Goal: Task Accomplishment & Management: Manage account settings

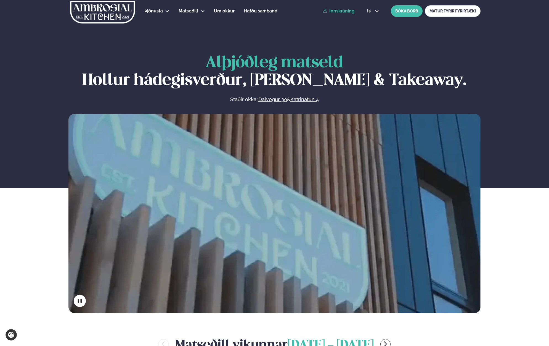
click at [338, 9] on link "Innskráning" at bounding box center [339, 11] width 32 height 5
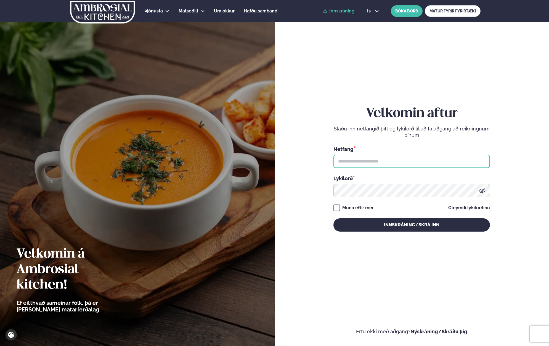
click at [388, 166] on input "text" at bounding box center [411, 161] width 156 height 13
click at [471, 164] on input "text" at bounding box center [411, 161] width 156 height 13
type input "**********"
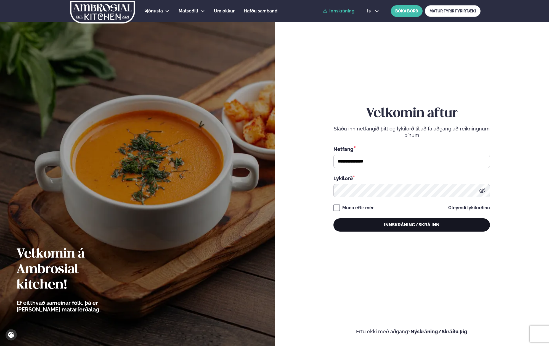
click at [398, 229] on button "Innskráning/Skrá inn" at bounding box center [411, 224] width 156 height 13
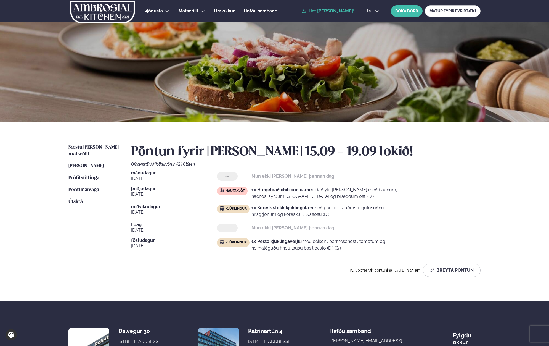
click at [335, 232] on div "--- Mun ekki [PERSON_NAME] þennan dag" at bounding box center [309, 227] width 185 height 9
click at [95, 148] on span "Næstu [PERSON_NAME] matseðill" at bounding box center [93, 150] width 50 height 11
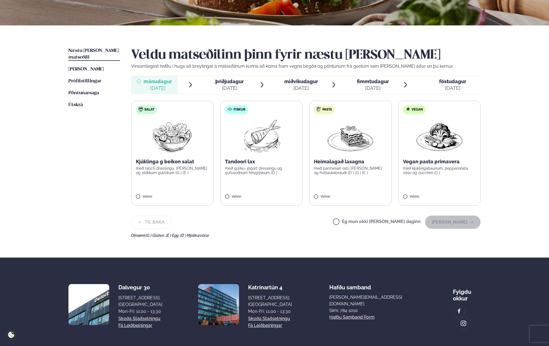
scroll to position [120, 0]
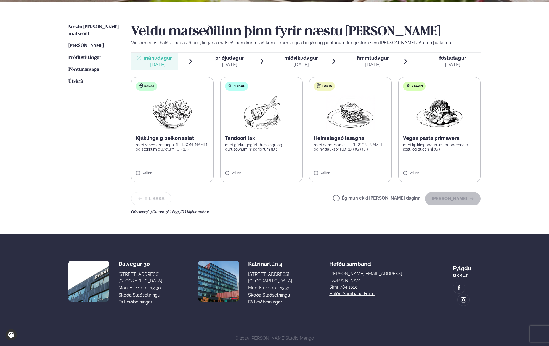
click at [348, 156] on label "Pasta Heimalagað lasagna með parmesan osti, basil pesto og hvítlauksbrauði (D )…" at bounding box center [350, 129] width 83 height 105
click at [447, 201] on button "[PERSON_NAME]" at bounding box center [452, 198] width 55 height 13
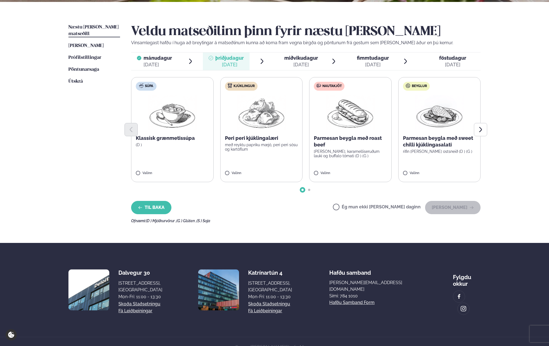
click at [157, 203] on button "Til baka" at bounding box center [151, 207] width 40 height 13
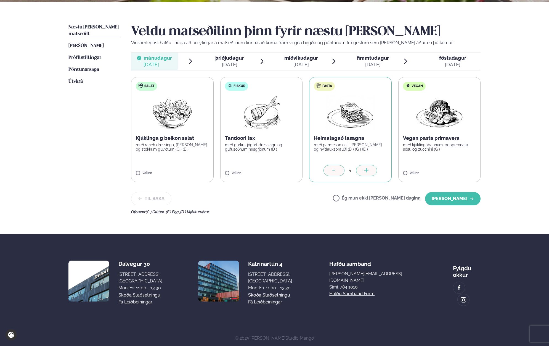
click at [157, 166] on label "Salat Kjúklinga g beikon salat með ranch dressingu, [PERSON_NAME] og stökkum gu…" at bounding box center [172, 129] width 83 height 105
click at [336, 169] on icon at bounding box center [334, 171] width 6 height 6
click at [470, 197] on icon "button" at bounding box center [471, 198] width 4 height 4
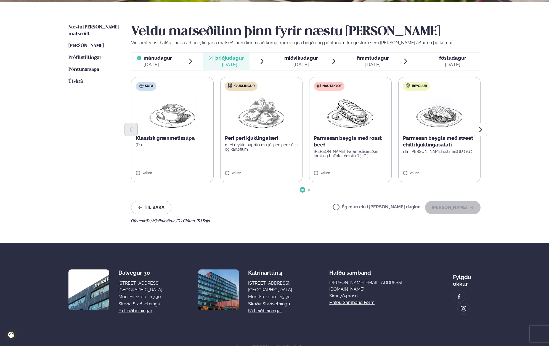
click at [268, 152] on label "Kjúklingur Peri peri kjúklingalæri með reyktu papriku mæjó, peri peri sósu og k…" at bounding box center [261, 129] width 83 height 105
click at [458, 211] on button "[PERSON_NAME]" at bounding box center [452, 207] width 55 height 13
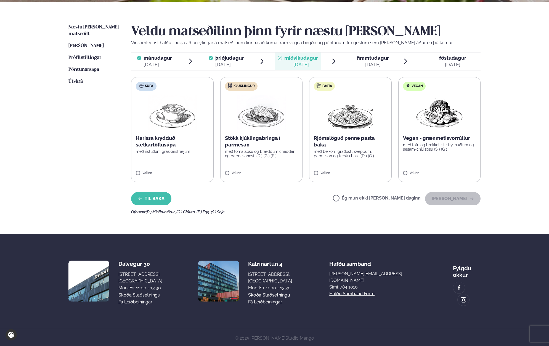
click at [161, 199] on button "Til baka" at bounding box center [151, 198] width 40 height 13
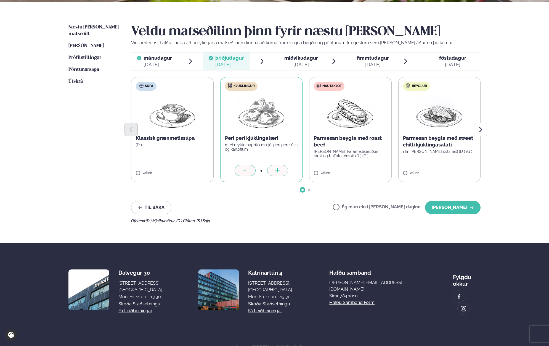
click at [491, 125] on div "Næstu [PERSON_NAME] matseðill Næsta vika [PERSON_NAME] matseðill [PERSON_NAME] …" at bounding box center [274, 122] width 445 height 241
click at [484, 128] on icon "Next slide" at bounding box center [480, 129] width 7 height 7
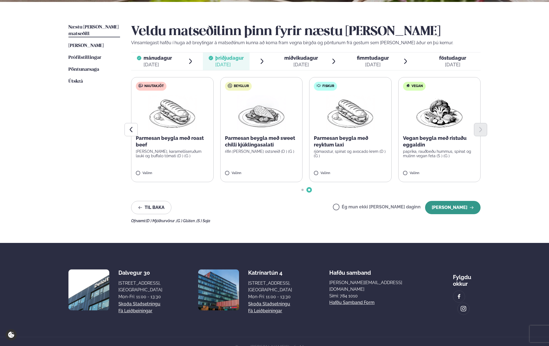
click at [458, 202] on button "[PERSON_NAME]" at bounding box center [452, 207] width 55 height 13
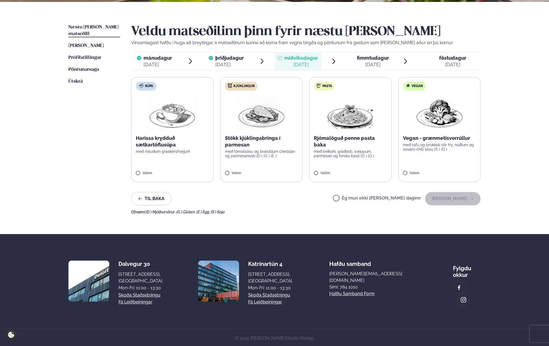
click at [268, 173] on div "Valinn" at bounding box center [261, 173] width 73 height 5
click at [444, 195] on button "[PERSON_NAME]" at bounding box center [452, 198] width 55 height 13
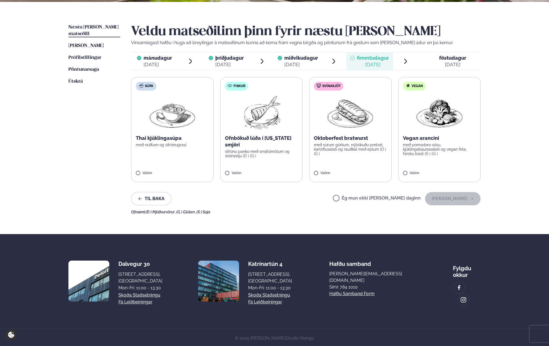
click at [282, 141] on p "Ofnbökuð lúða í [US_STATE] smjöri" at bounding box center [261, 141] width 73 height 13
click at [456, 198] on button "[PERSON_NAME]" at bounding box center [452, 198] width 55 height 13
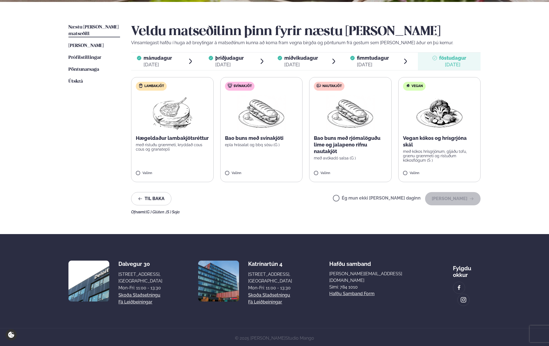
click at [365, 155] on div "Bao buns með rjómalöguðu lime og jalapeno rifnu nautakjöt með avókadó salsa (G )" at bounding box center [350, 147] width 73 height 25
click at [464, 200] on button "[PERSON_NAME]" at bounding box center [452, 198] width 55 height 13
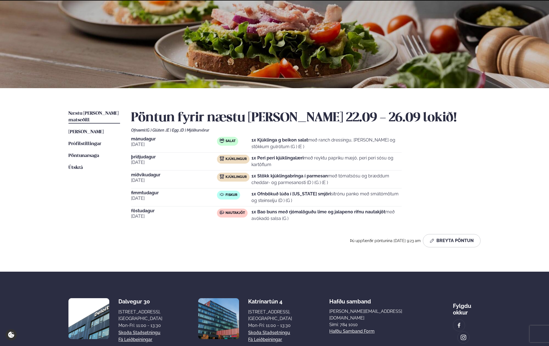
scroll to position [71, 0]
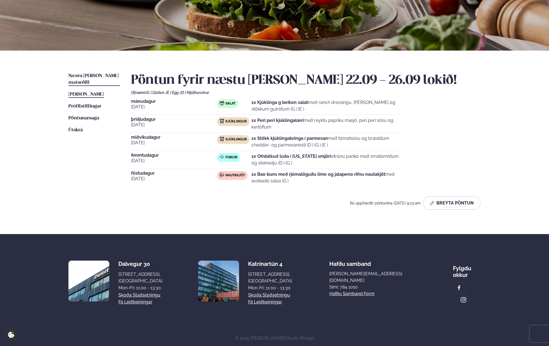
click at [90, 92] on span "[PERSON_NAME]" at bounding box center [85, 94] width 35 height 5
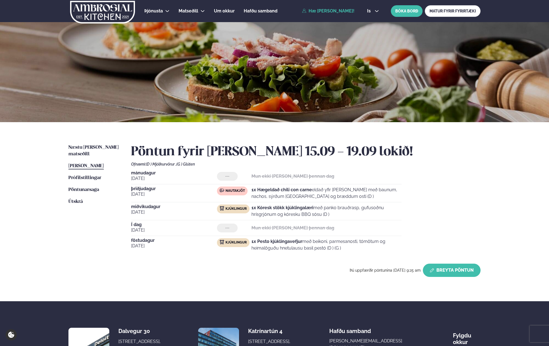
click at [458, 275] on button "Breyta Pöntun" at bounding box center [452, 269] width 58 height 13
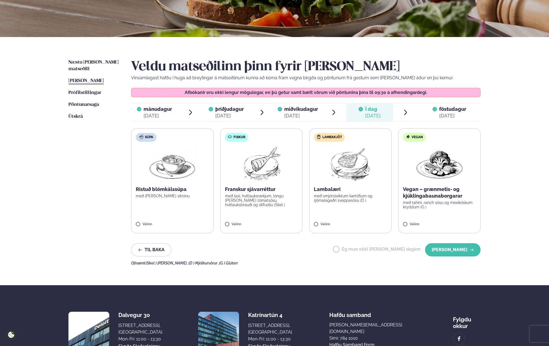
scroll to position [87, 0]
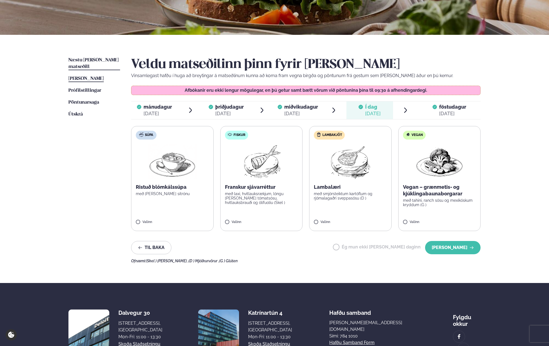
click at [105, 59] on span "Næstu [PERSON_NAME] matseðill" at bounding box center [93, 63] width 50 height 11
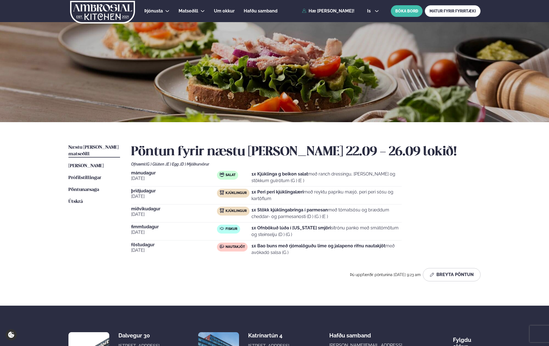
click at [458, 267] on div "Pöntun fyrir næstu [PERSON_NAME] 22.09 - 26.09 lokið! Ofnæmi: (G ) Glúten , (E …" at bounding box center [305, 212] width 349 height 137
click at [458, 274] on button "Breyta Pöntun" at bounding box center [452, 274] width 58 height 13
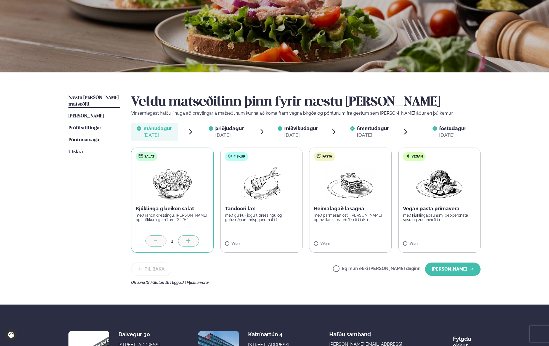
scroll to position [100, 0]
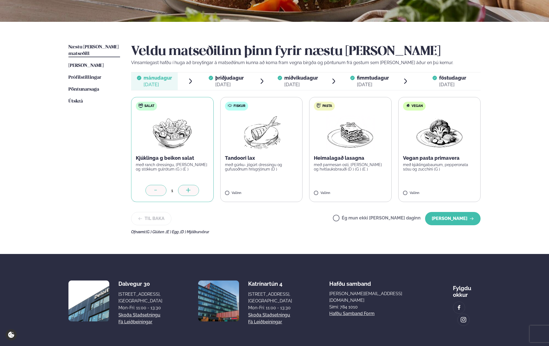
click at [219, 83] on div "[DATE]" at bounding box center [229, 84] width 28 height 7
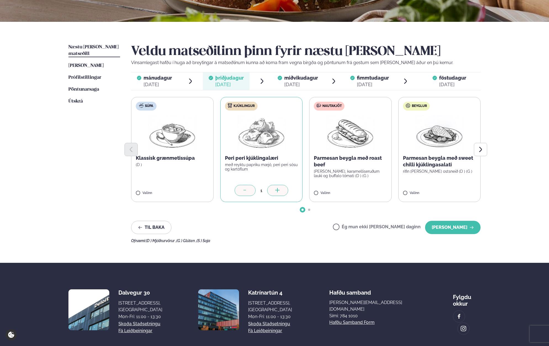
click at [289, 64] on p "Vinsamlegast hafðu í huga að breytingar á matseðlinum kunna að koma fram vegna …" at bounding box center [305, 62] width 349 height 7
click at [293, 72] on span "miðvikudagur mið. [DATE]" at bounding box center [298, 81] width 47 height 18
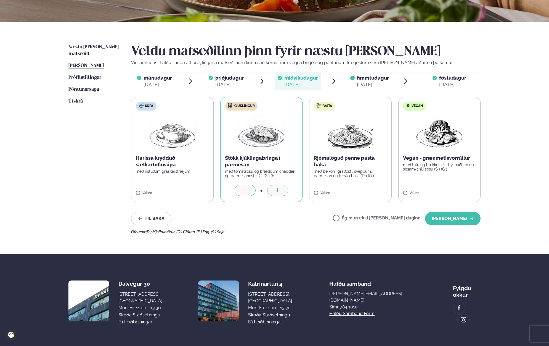
click at [90, 63] on span "[PERSON_NAME]" at bounding box center [85, 65] width 35 height 5
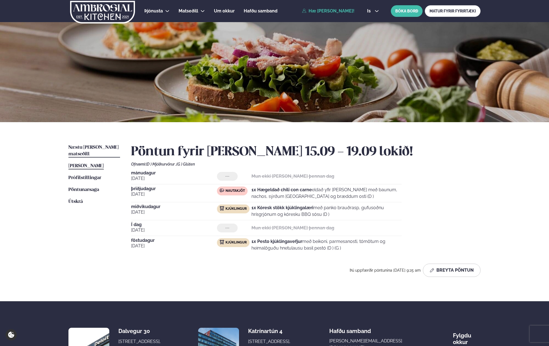
click at [91, 150] on link "Næstu [PERSON_NAME] matseðill Næsta vika" at bounding box center [94, 150] width 52 height 13
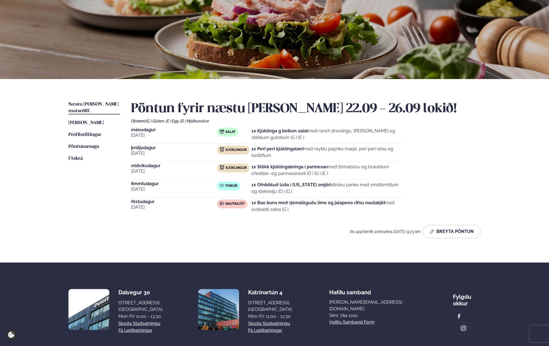
scroll to position [45, 0]
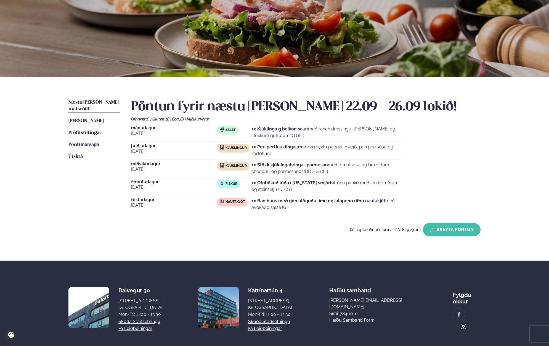
click at [435, 232] on button "Breyta Pöntun" at bounding box center [452, 229] width 58 height 13
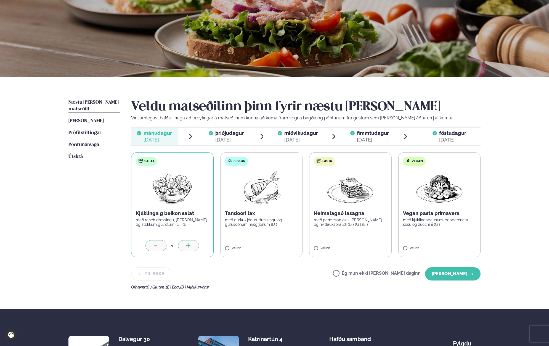
click at [419, 243] on label "Vegan Vegan pasta primavera með kjúklingabaunum, pepperonata sósu og zucchini (…" at bounding box center [439, 204] width 83 height 105
click at [156, 248] on div at bounding box center [155, 245] width 21 height 11
click at [450, 275] on button "[PERSON_NAME]" at bounding box center [452, 273] width 55 height 13
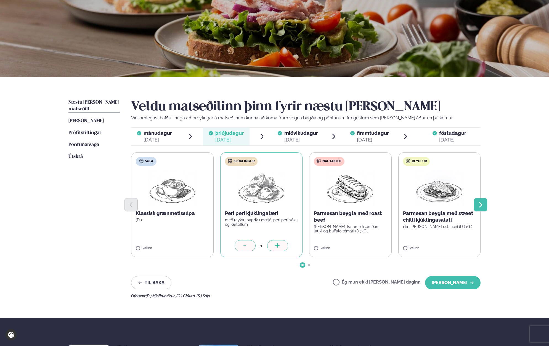
click at [483, 204] on icon "Next slide" at bounding box center [480, 204] width 7 height 7
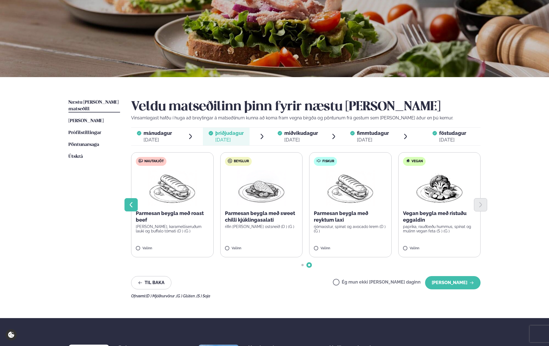
click at [132, 206] on icon "Previous slide" at bounding box center [131, 204] width 3 height 5
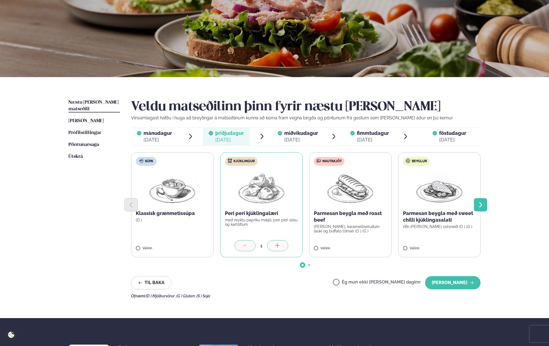
click at [477, 205] on icon "Next slide" at bounding box center [480, 204] width 7 height 7
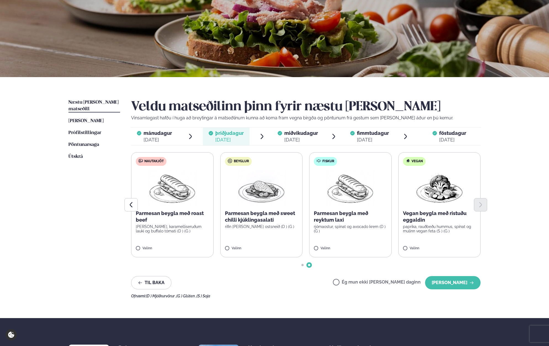
click at [178, 232] on p "[PERSON_NAME], karamelliseruðum lauki og buffalo tómati (D ) (G )" at bounding box center [172, 228] width 73 height 9
click at [462, 281] on button "[PERSON_NAME]" at bounding box center [452, 282] width 55 height 13
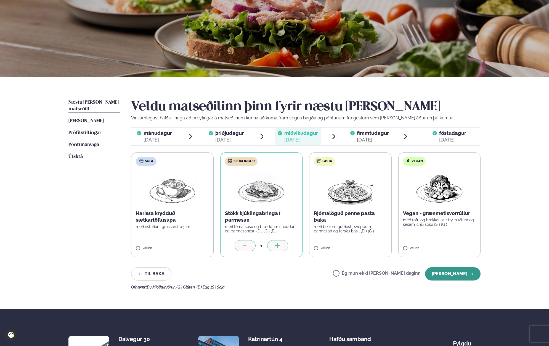
click at [460, 275] on button "[PERSON_NAME]" at bounding box center [452, 273] width 55 height 13
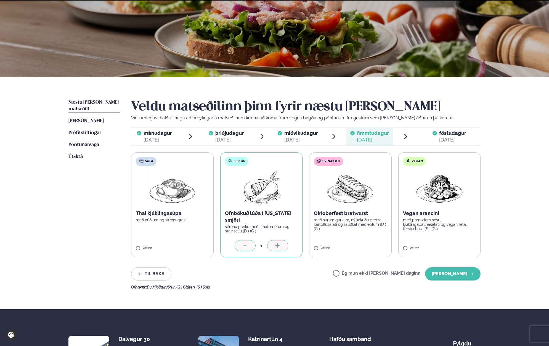
click at [460, 275] on button "[PERSON_NAME]" at bounding box center [452, 273] width 55 height 13
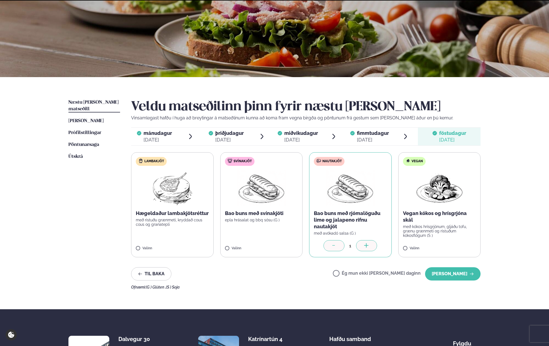
click at [460, 275] on button "[PERSON_NAME]" at bounding box center [452, 273] width 55 height 13
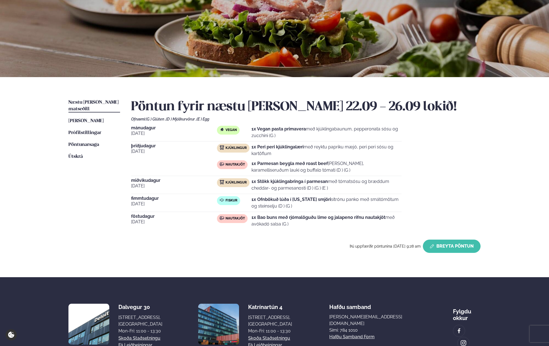
click at [450, 245] on button "Breyta Pöntun" at bounding box center [452, 245] width 58 height 13
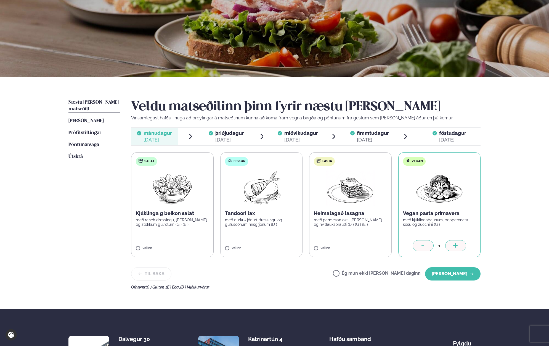
click at [238, 142] on div "[DATE]" at bounding box center [229, 139] width 28 height 7
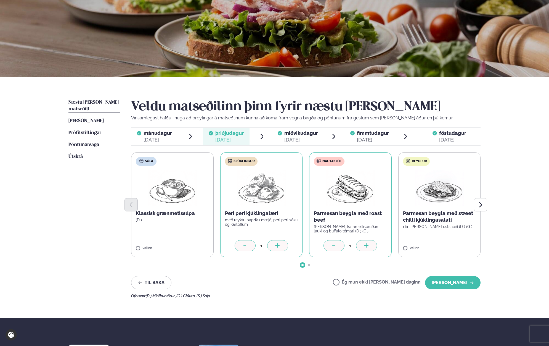
click at [247, 247] on icon at bounding box center [245, 246] width 6 height 6
click at [459, 285] on button "[PERSON_NAME]" at bounding box center [452, 282] width 55 height 13
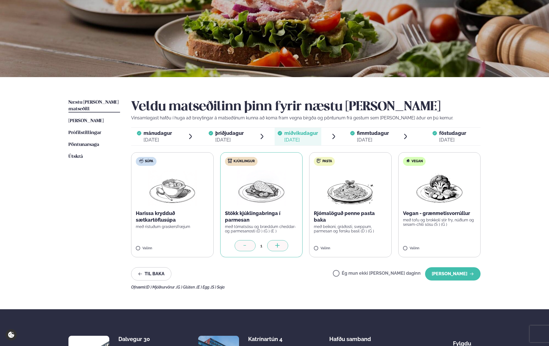
click at [456, 280] on div "Veldu matseðilinn þinn fyrir næstu [PERSON_NAME] Vinsamlegast hafðu í huga að b…" at bounding box center [305, 194] width 349 height 190
click at [453, 271] on button "[PERSON_NAME]" at bounding box center [452, 273] width 55 height 13
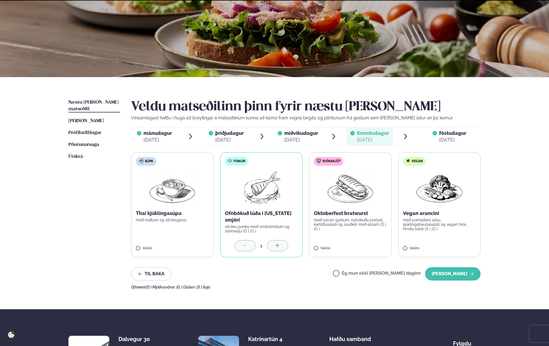
click at [453, 271] on button "[PERSON_NAME]" at bounding box center [452, 273] width 55 height 13
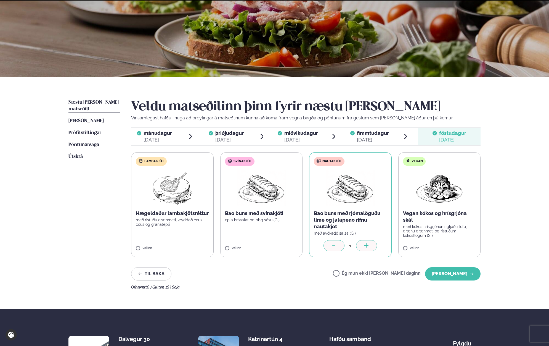
click at [453, 271] on button "[PERSON_NAME]" at bounding box center [452, 273] width 55 height 13
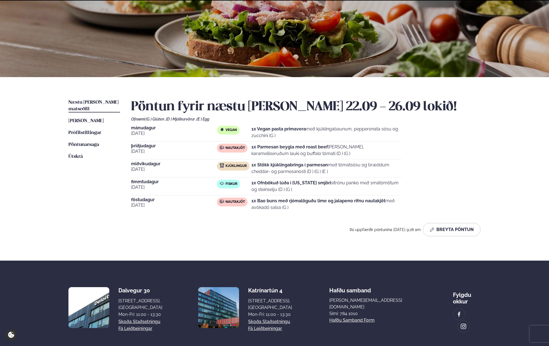
click at [453, 271] on section "Dalvegur 30 Dalvegur 30, [GEOGRAPHIC_DATA], [GEOGRAPHIC_DATA] Mon-Fri: 11:00 - …" at bounding box center [274, 307] width 412 height 94
click at [458, 136] on div "[DATE] Vegan 1x Vegan pasta primavera með kjúklingabaunum, pepperonata sósu og …" at bounding box center [305, 169] width 349 height 87
click at [97, 118] on span "[PERSON_NAME]" at bounding box center [85, 120] width 35 height 5
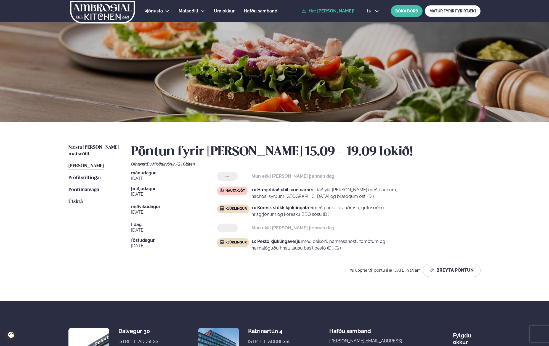
click at [99, 163] on span "[PERSON_NAME]" at bounding box center [85, 165] width 35 height 5
click at [87, 147] on span "Næstu [PERSON_NAME] matseðill" at bounding box center [93, 150] width 50 height 11
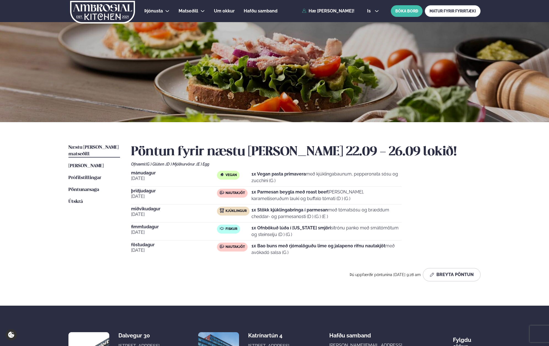
click at [221, 222] on div "[DATE] Vegan 1x Vegan pasta primavera með kjúklingabaunum, pepperonata sósu og …" at bounding box center [305, 214] width 349 height 87
click at [442, 268] on button "Breyta Pöntun" at bounding box center [452, 274] width 58 height 13
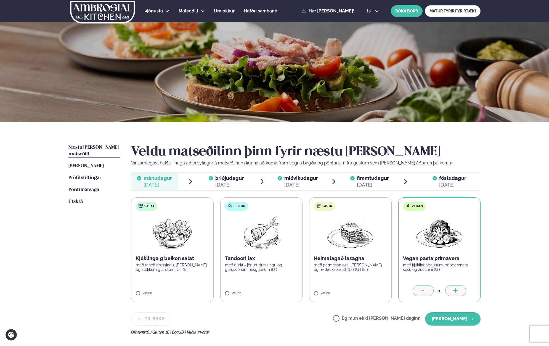
click at [372, 190] on span "fimmtudagur fim. [DATE]" at bounding box center [369, 181] width 47 height 18
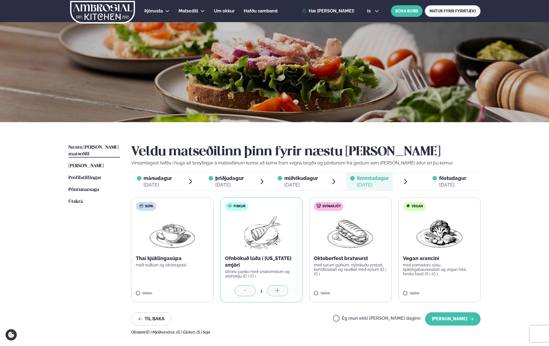
click at [330, 278] on label "Svínakjöt Oktoberfest bratwurst með súrum gúrkum, nýbökuðu pretzel, kartöflusal…" at bounding box center [350, 249] width 83 height 105
click at [249, 289] on div at bounding box center [245, 290] width 21 height 11
click at [451, 317] on button "[PERSON_NAME]" at bounding box center [452, 318] width 55 height 13
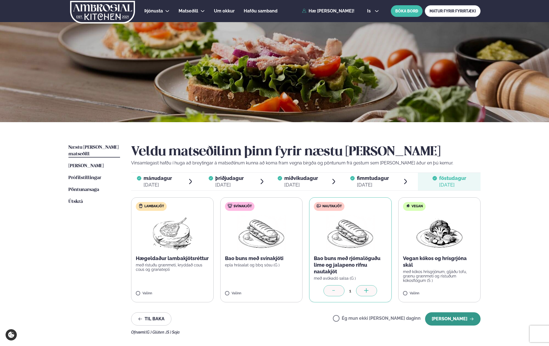
click at [456, 314] on button "[PERSON_NAME]" at bounding box center [452, 318] width 55 height 13
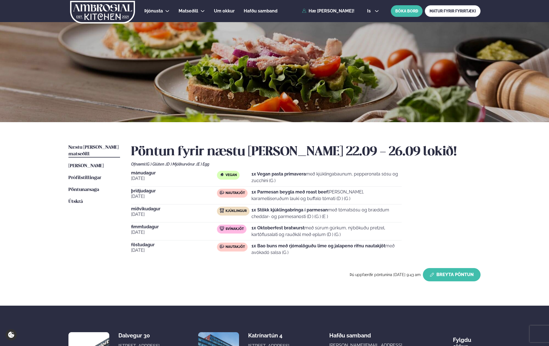
click at [443, 277] on button "Breyta Pöntun" at bounding box center [452, 274] width 58 height 13
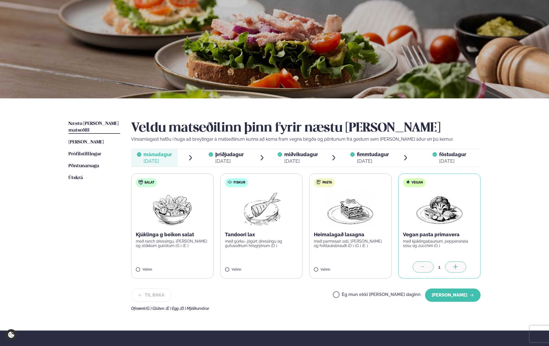
scroll to position [33, 0]
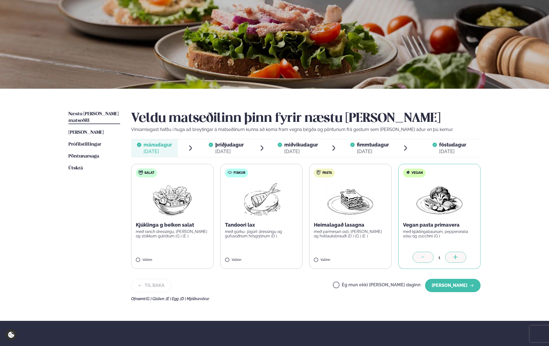
click at [161, 226] on p "Kjúklinga g beikon salat" at bounding box center [172, 224] width 73 height 7
click at [422, 255] on icon at bounding box center [423, 257] width 6 height 6
click at [471, 285] on icon "button" at bounding box center [471, 285] width 4 height 4
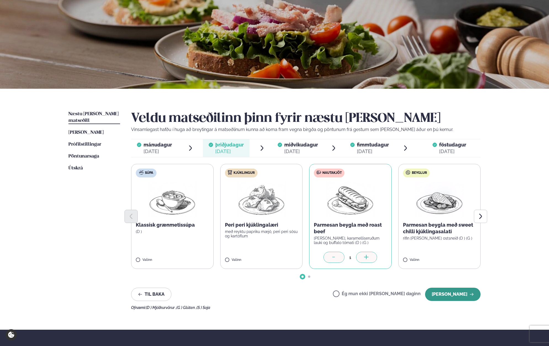
click at [451, 292] on button "[PERSON_NAME]" at bounding box center [452, 293] width 55 height 13
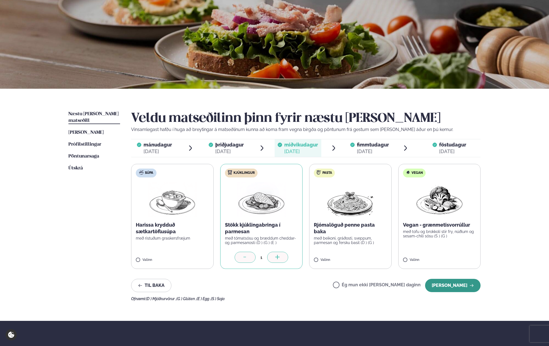
click at [451, 285] on button "[PERSON_NAME]" at bounding box center [452, 284] width 55 height 13
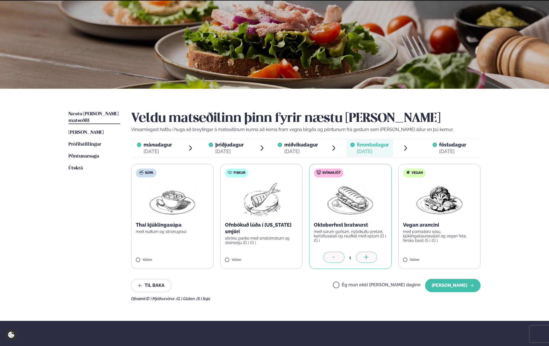
click at [451, 285] on button "[PERSON_NAME]" at bounding box center [452, 284] width 55 height 13
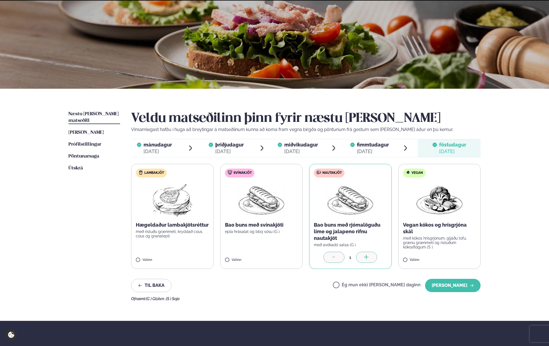
click at [451, 285] on button "[PERSON_NAME]" at bounding box center [452, 284] width 55 height 13
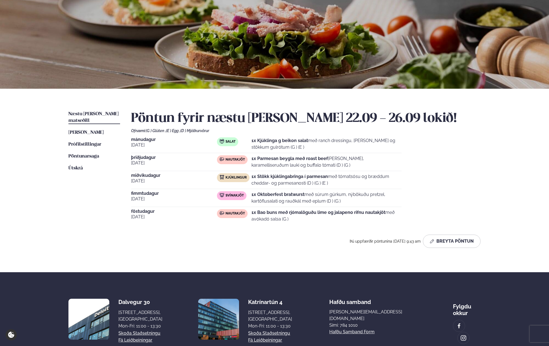
click at [467, 176] on div "[DATE] Salat 1x Kjúklinga g beikon salat með ranch dressingu, [PERSON_NAME] og …" at bounding box center [305, 180] width 349 height 87
